Goal: Information Seeking & Learning: Learn about a topic

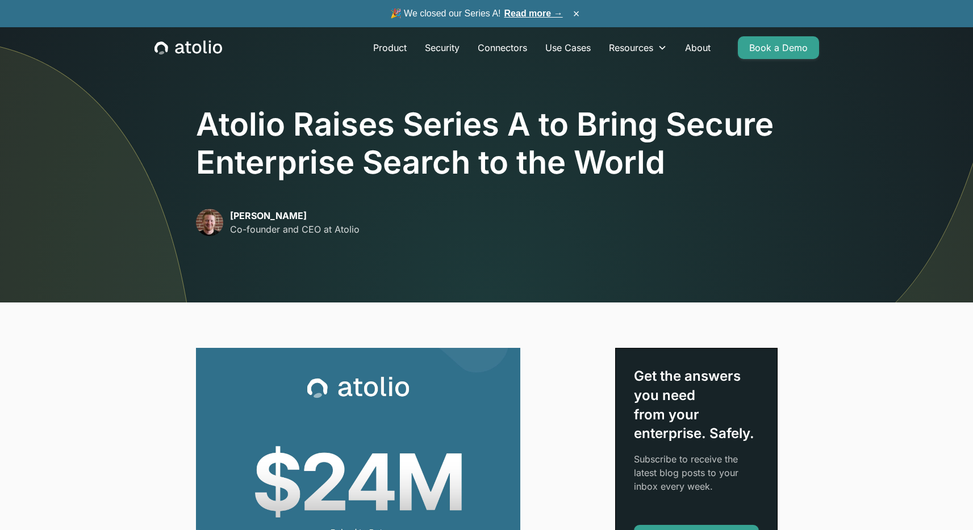
click at [212, 48] on icon "home" at bounding box center [188, 47] width 68 height 15
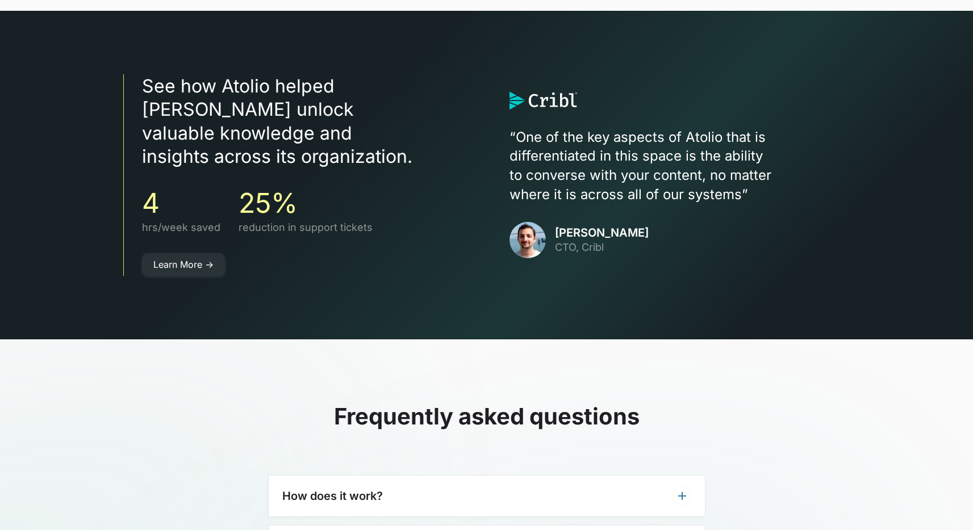
scroll to position [2991, 0]
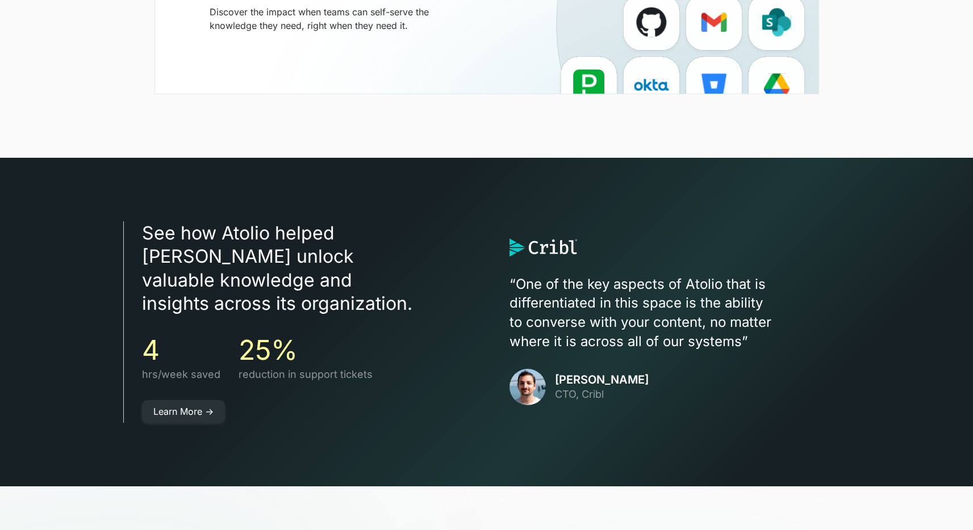
click at [597, 387] on p "CTO, Cribl" at bounding box center [602, 394] width 94 height 15
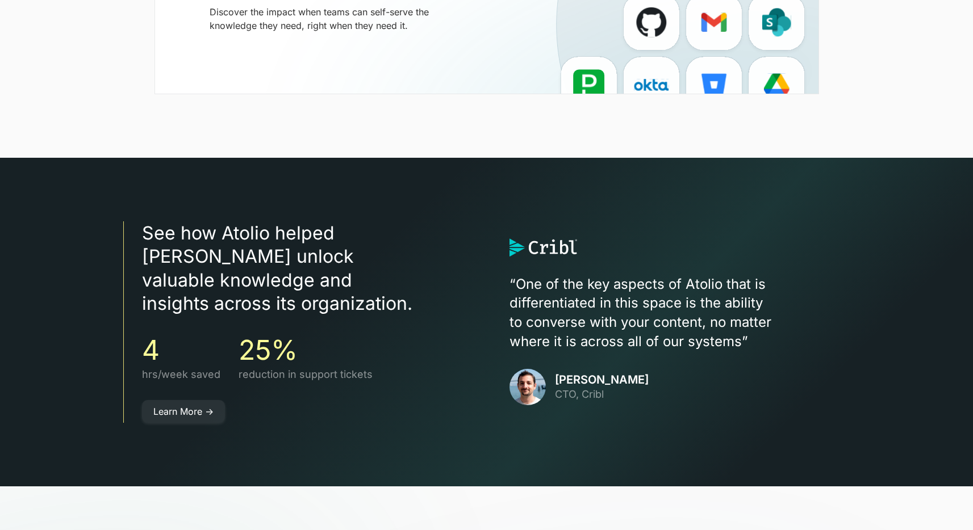
click at [599, 387] on p "CTO, Cribl" at bounding box center [602, 394] width 94 height 15
click at [200, 400] on link "Learn More ->" at bounding box center [183, 411] width 83 height 23
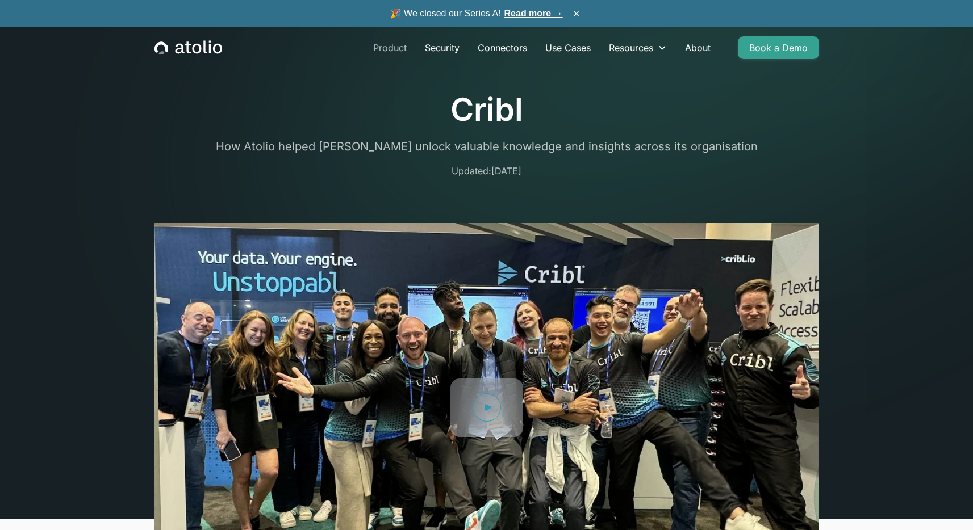
click at [388, 50] on link "Product" at bounding box center [390, 47] width 52 height 23
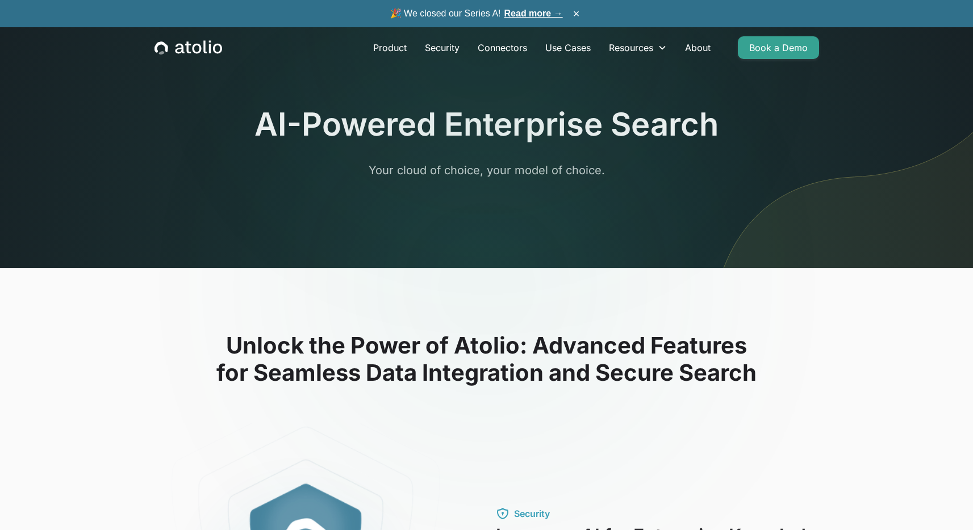
click at [520, 15] on link "Read more →" at bounding box center [533, 14] width 58 height 10
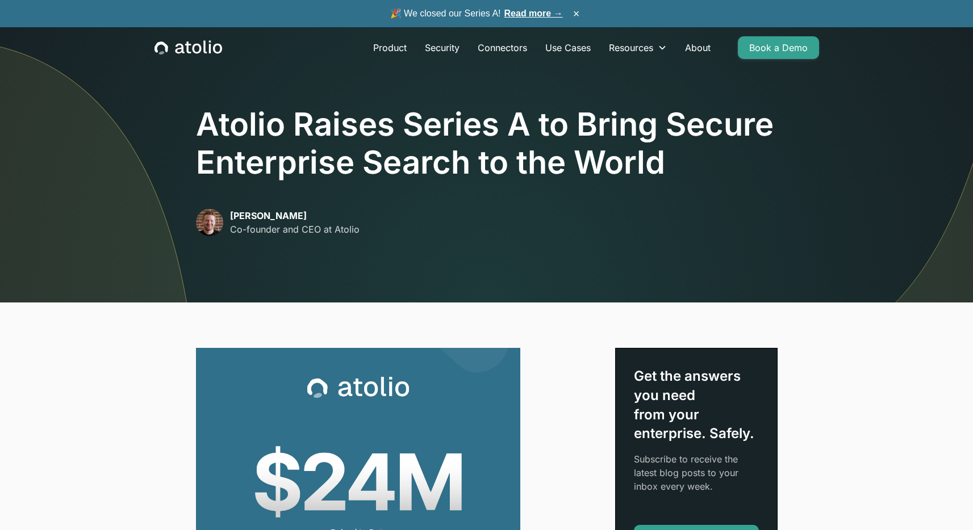
click at [441, 213] on div "[PERSON_NAME] Co-founder and CEO at Atolio" at bounding box center [487, 222] width 582 height 27
